Goal: Task Accomplishment & Management: Use online tool/utility

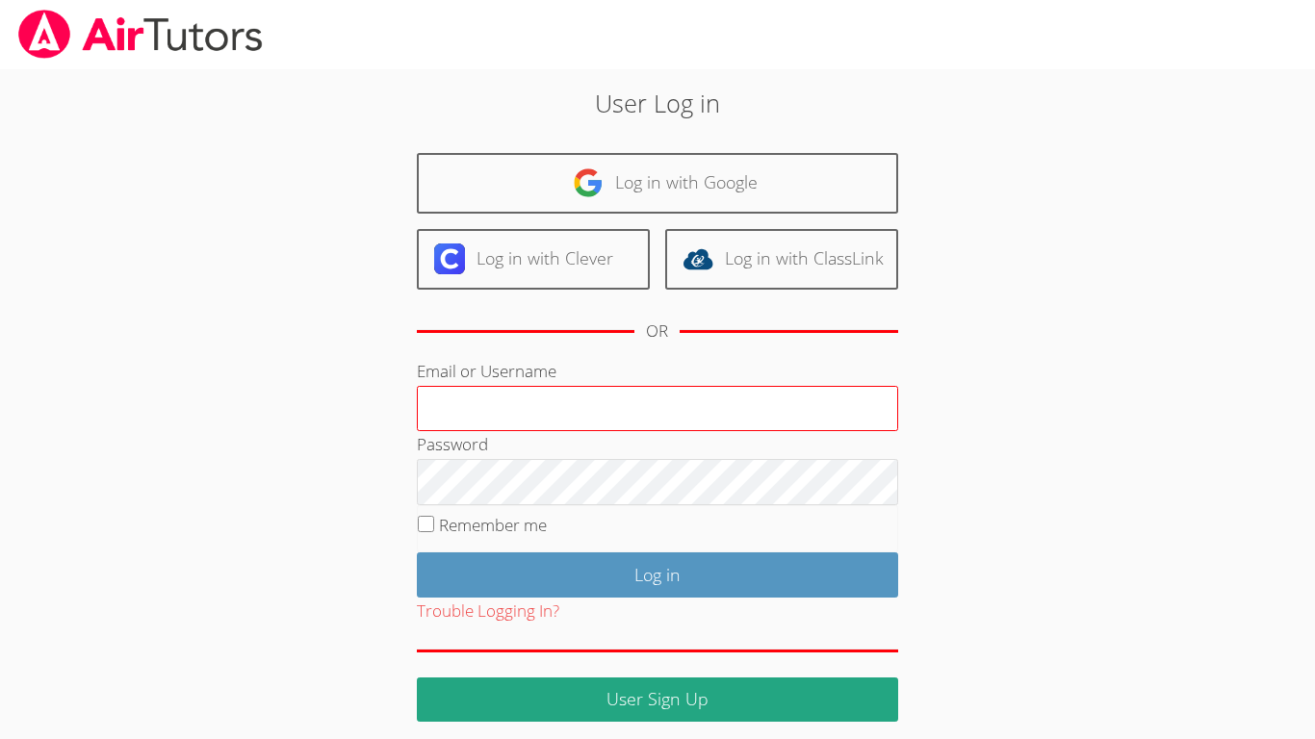
click at [426, 401] on input "Email or Username" at bounding box center [657, 409] width 481 height 46
type input "r.barajas3@lodiusd.org"
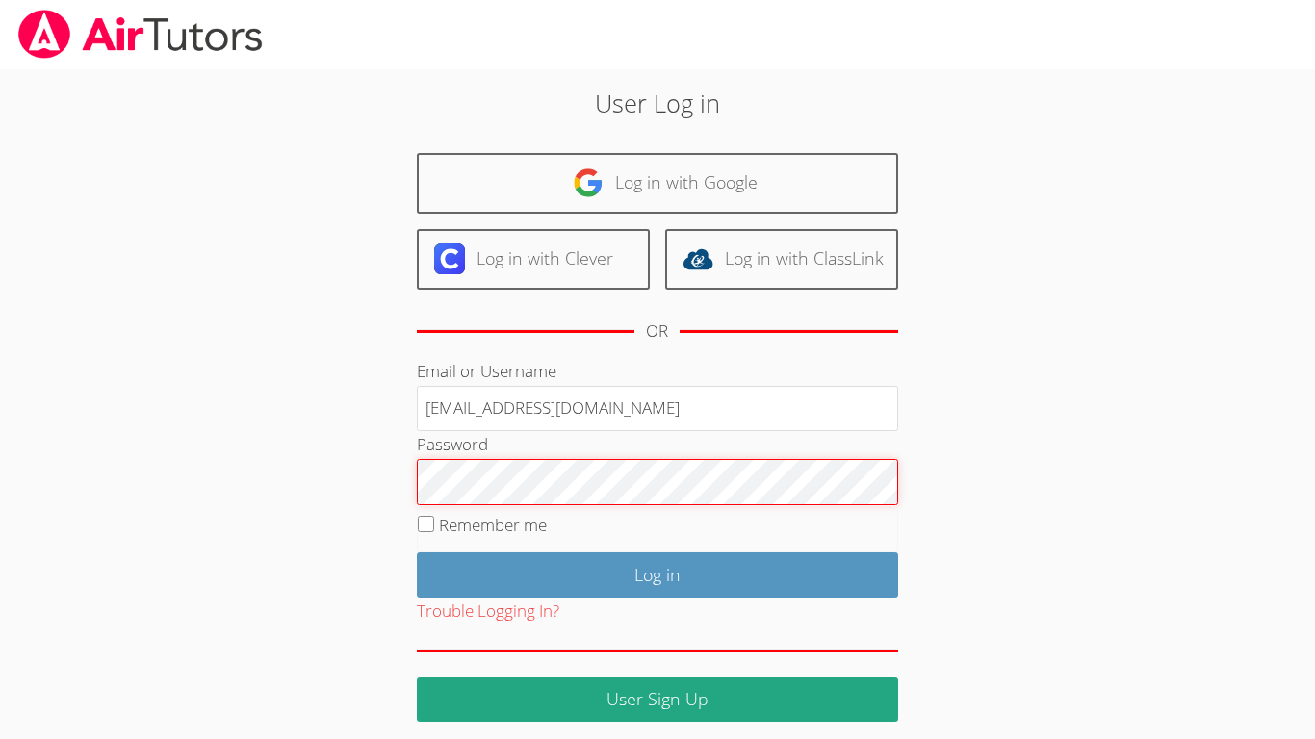
click at [417, 553] on input "Log in" at bounding box center [657, 575] width 481 height 45
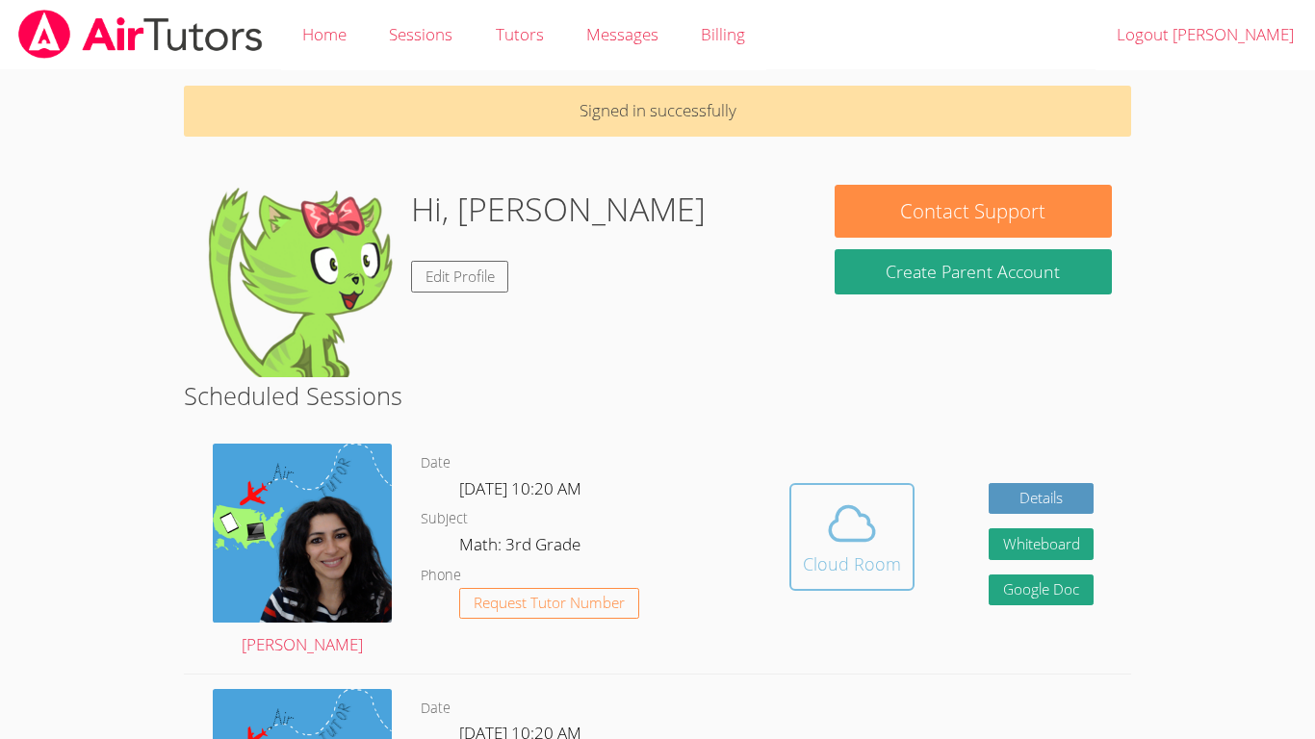
click at [888, 527] on span at bounding box center [852, 524] width 98 height 54
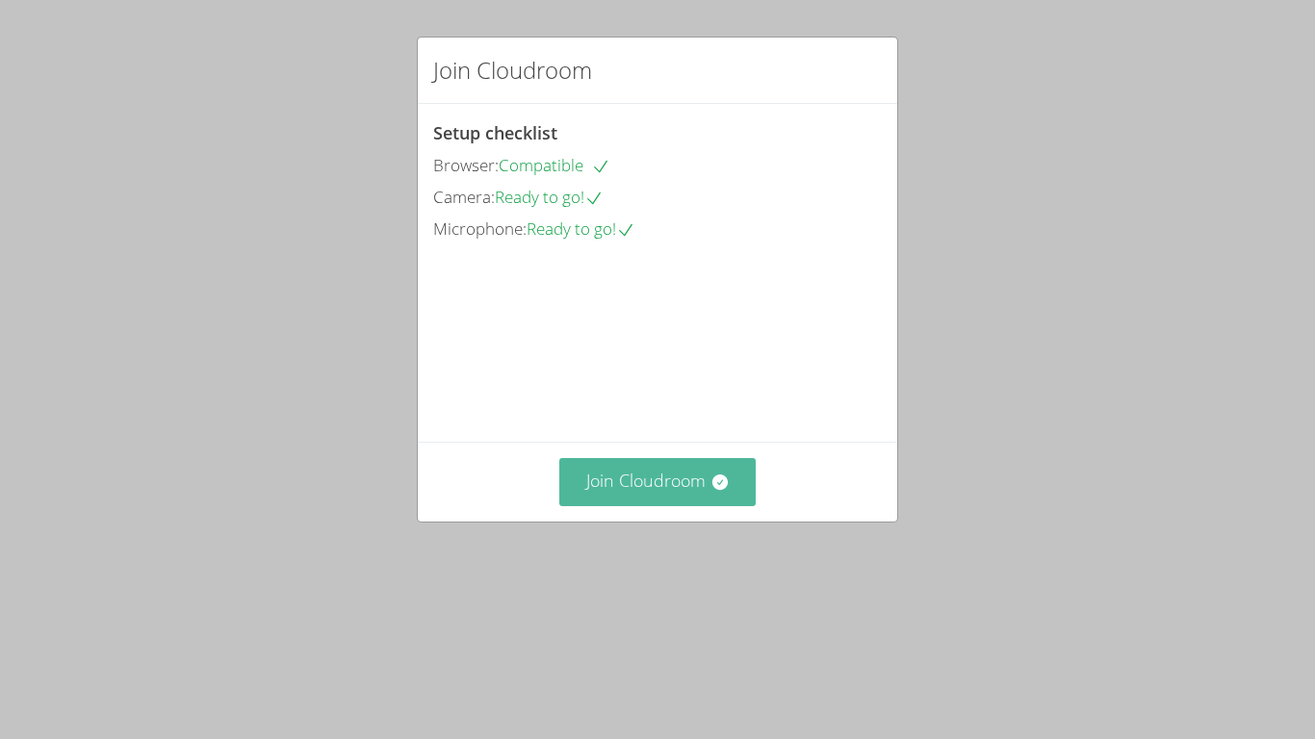
click at [668, 505] on button "Join Cloudroom" at bounding box center [657, 481] width 197 height 47
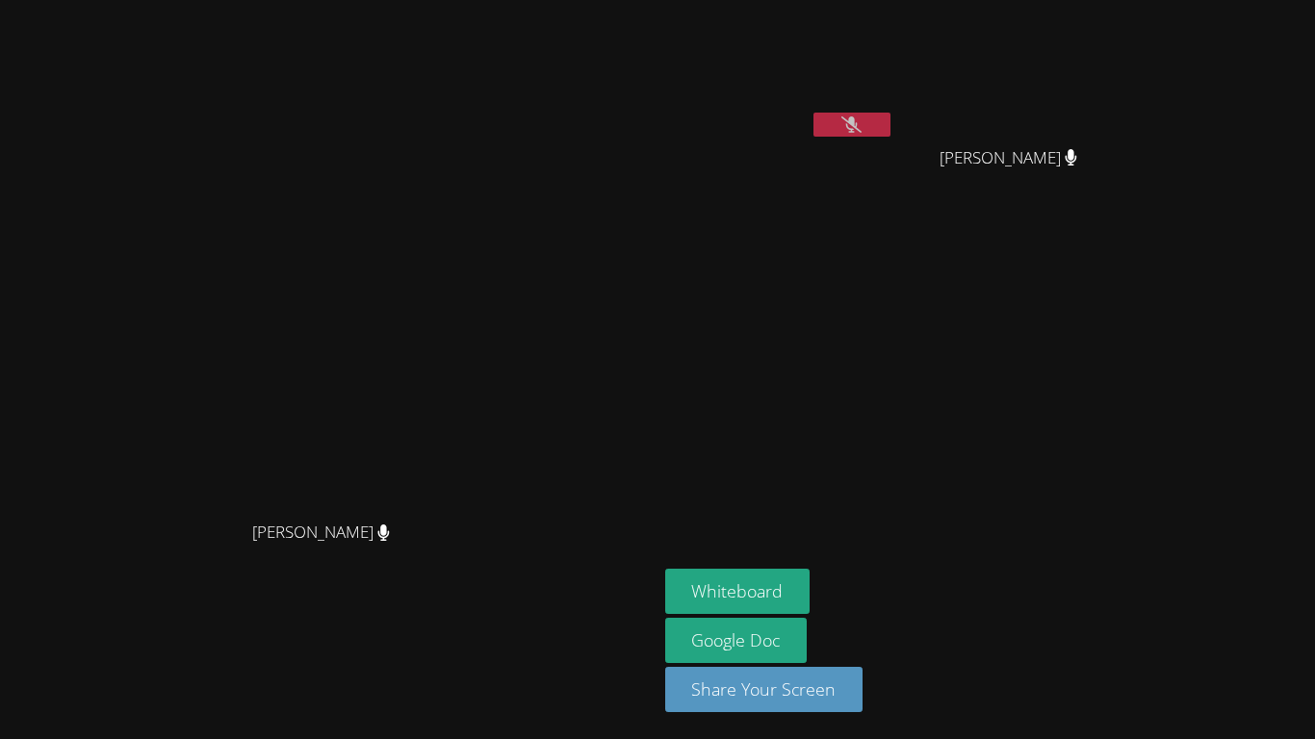
click at [473, 473] on video at bounding box center [328, 331] width 289 height 361
click at [894, 111] on video at bounding box center [779, 72] width 229 height 129
click at [890, 139] on div at bounding box center [851, 127] width 77 height 29
click at [890, 137] on div at bounding box center [851, 127] width 77 height 29
click at [862, 122] on icon at bounding box center [851, 124] width 20 height 16
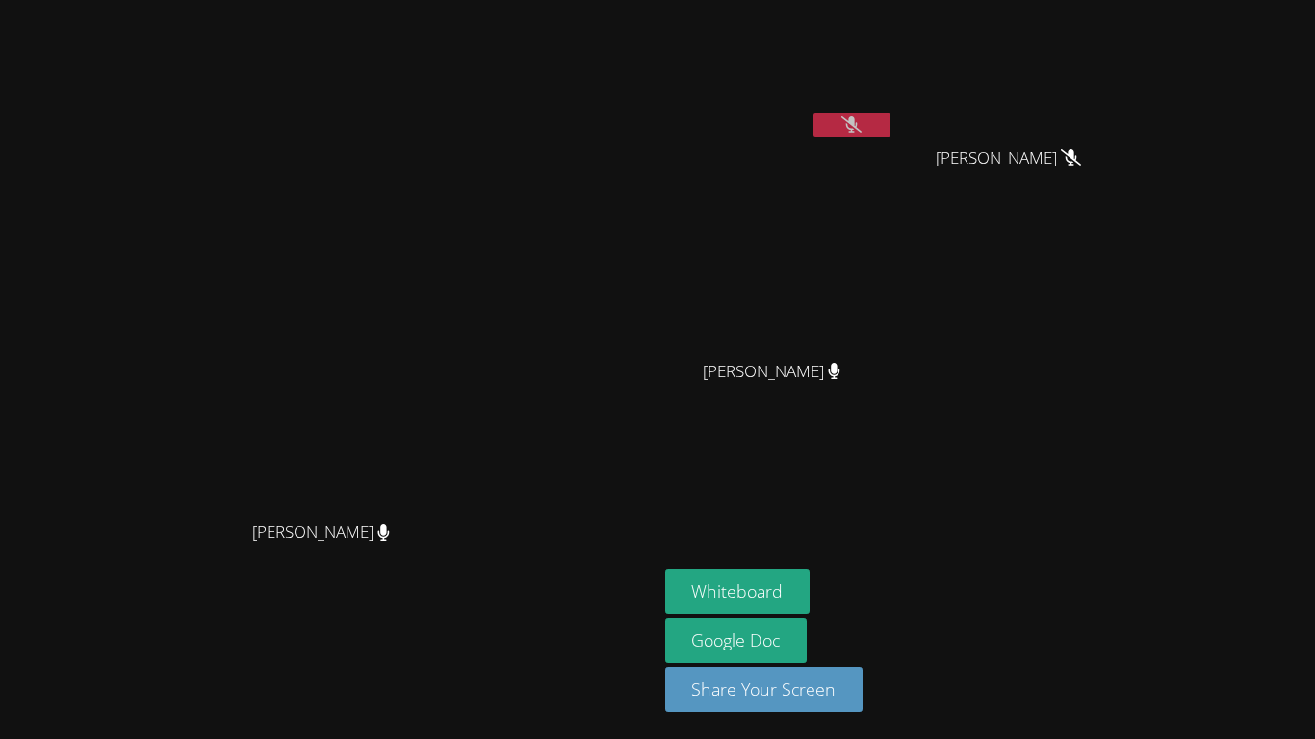
click at [870, 495] on aside "Rogelio De La Cruz Barajas Nicole Reyes Mares Nicole Reyes Mares Dalary Castill…" at bounding box center [897, 369] width 481 height 739
click at [890, 138] on div at bounding box center [851, 127] width 77 height 29
click at [890, 122] on button at bounding box center [851, 125] width 77 height 24
click at [811, 589] on button "Whiteboard" at bounding box center [737, 591] width 145 height 45
click at [890, 140] on div at bounding box center [851, 127] width 77 height 29
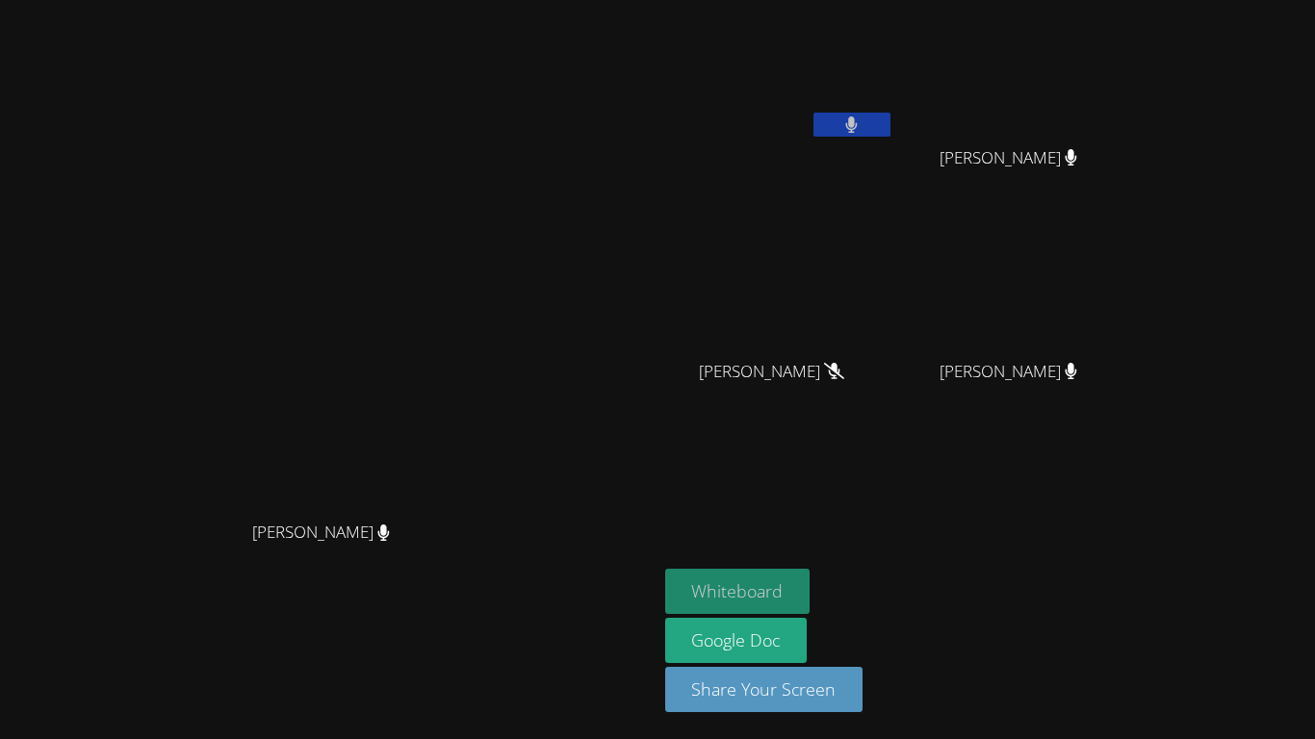
click at [811, 588] on button "Whiteboard" at bounding box center [737, 591] width 145 height 45
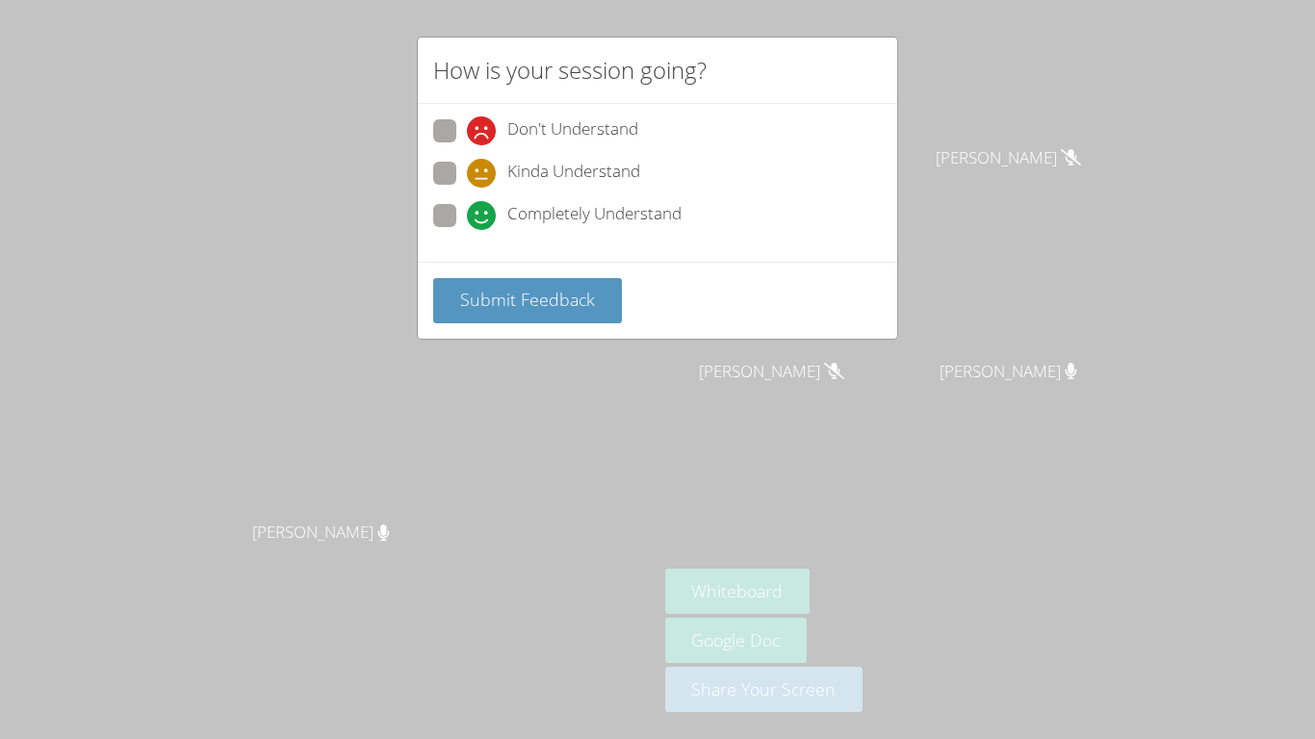
click at [467, 145] on span at bounding box center [467, 145] width 0 height 0
click at [467, 134] on input "Don't Understand" at bounding box center [475, 127] width 16 height 16
radio input "true"
click at [467, 188] on span at bounding box center [467, 188] width 0 height 0
click at [467, 167] on input "Kinda Understand" at bounding box center [475, 170] width 16 height 16
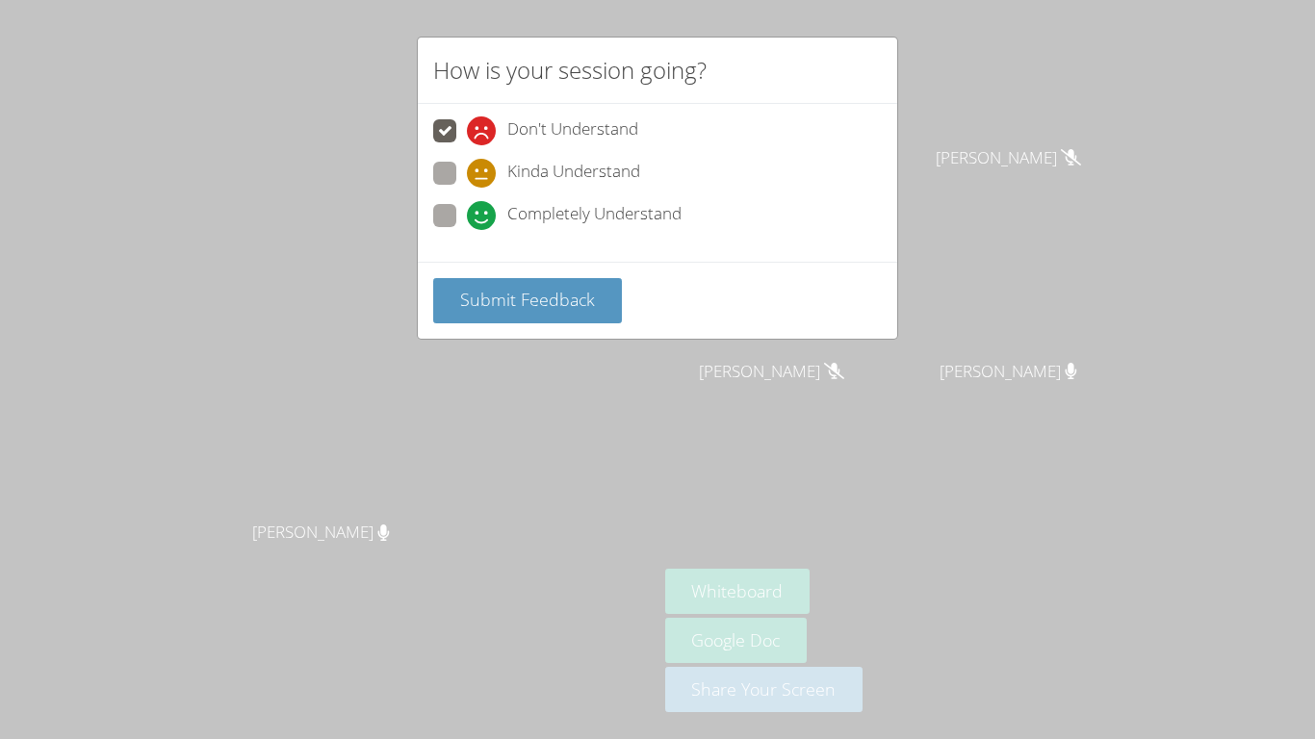
radio input "true"
click at [467, 230] on span at bounding box center [467, 230] width 0 height 0
click at [467, 207] on input "Completely Understand" at bounding box center [475, 212] width 16 height 16
radio input "true"
click at [493, 289] on span "Submit Feedback" at bounding box center [527, 299] width 135 height 23
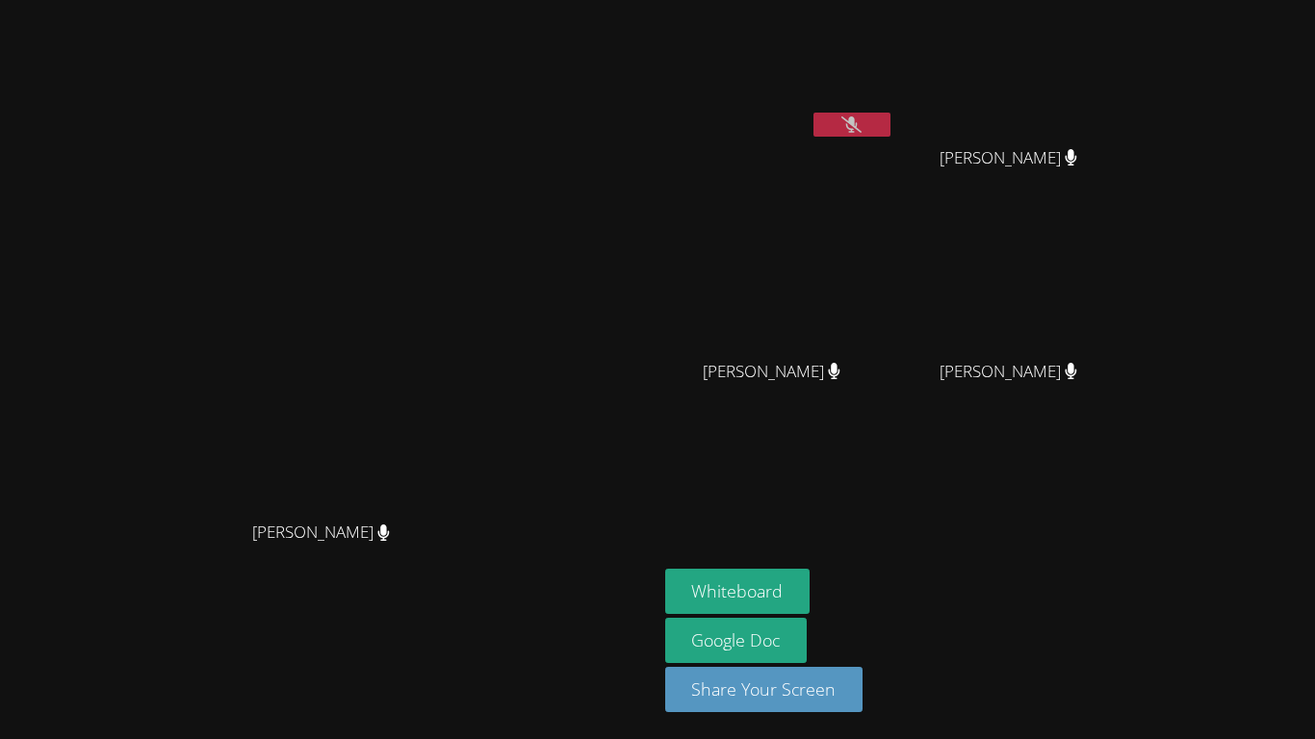
click at [890, 121] on button at bounding box center [851, 125] width 77 height 24
